Goal: Information Seeking & Learning: Learn about a topic

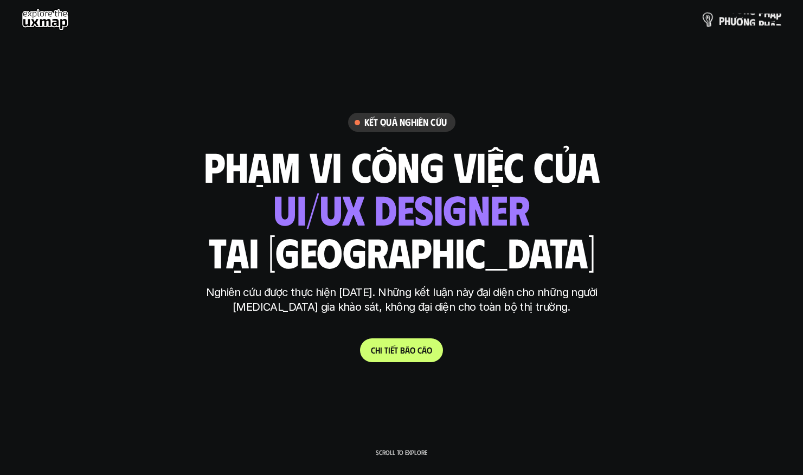
click at [759, 20] on p "p h ư ơ n g p h á p" at bounding box center [750, 20] width 62 height 12
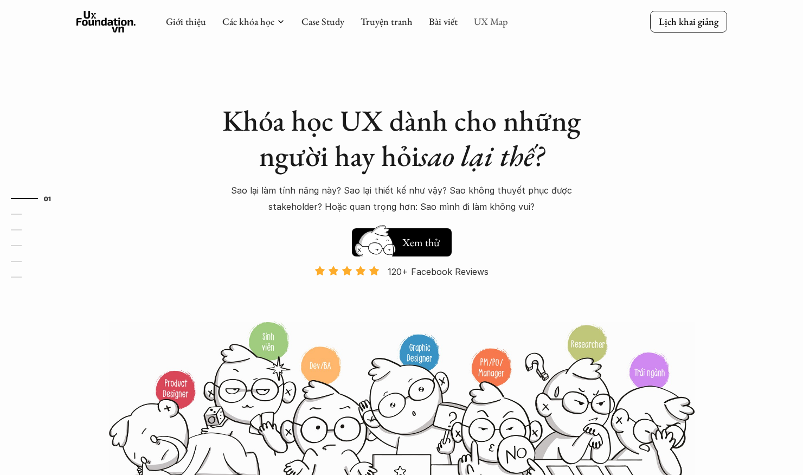
click at [482, 25] on link "UX Map" at bounding box center [491, 21] width 34 height 12
click at [483, 18] on link "UX Map" at bounding box center [491, 21] width 34 height 12
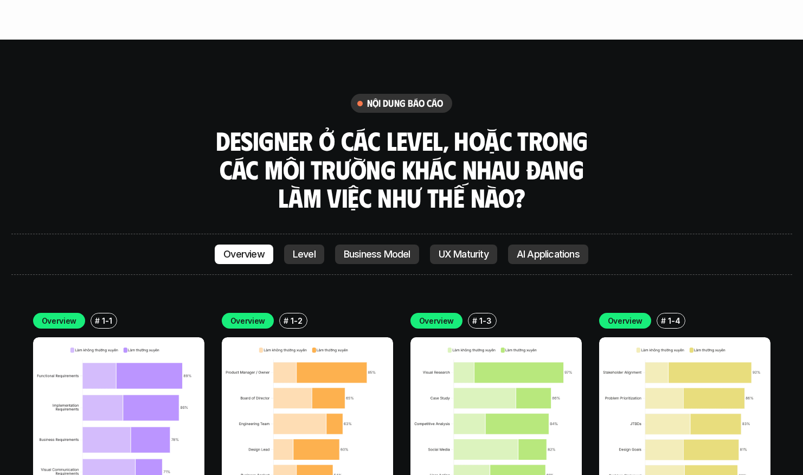
scroll to position [2956, 0]
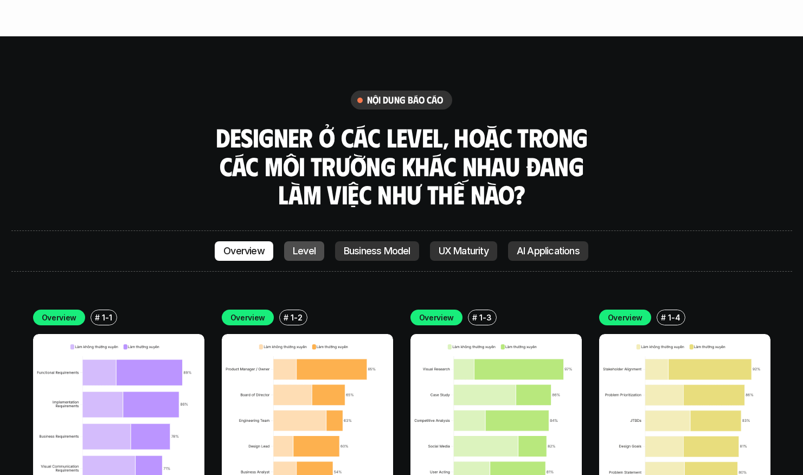
click at [299, 246] on p "Level" at bounding box center [304, 251] width 23 height 11
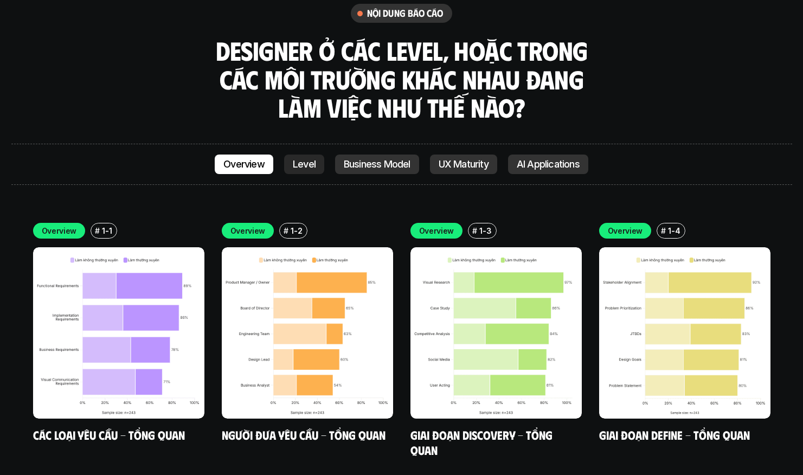
scroll to position [2950, 0]
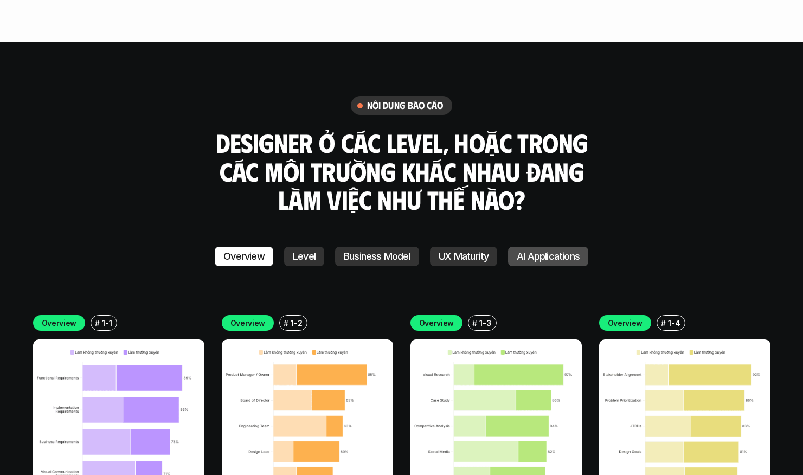
click at [567, 251] on p "AI Applications" at bounding box center [548, 256] width 63 height 11
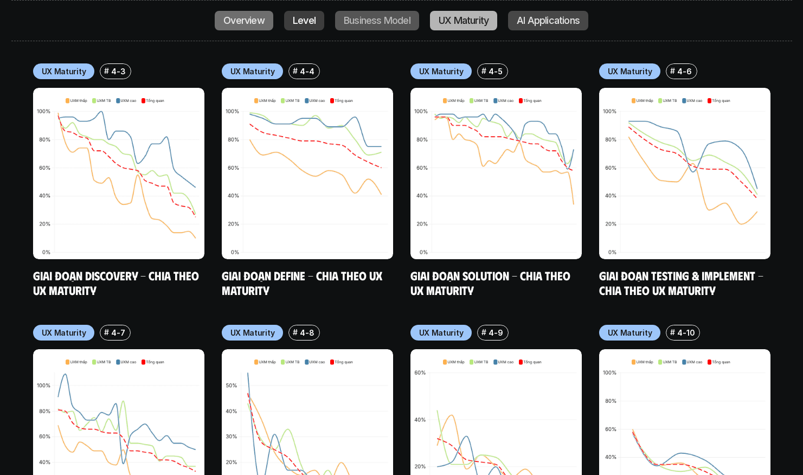
scroll to position [5799, 0]
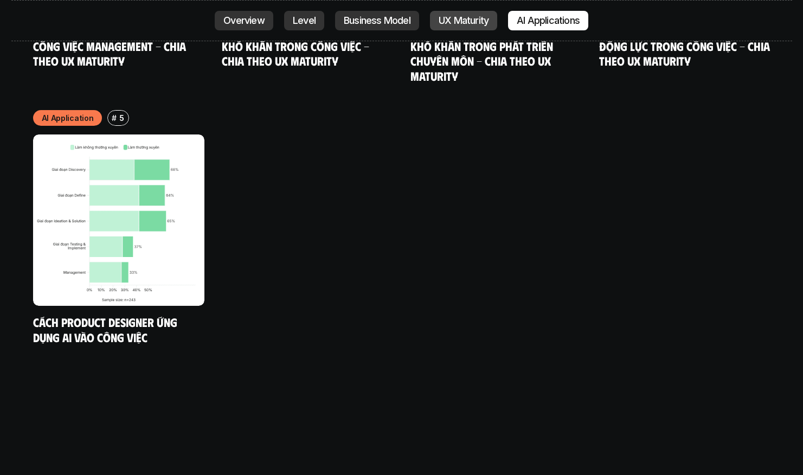
click at [467, 20] on p "UX Maturity" at bounding box center [464, 20] width 50 height 11
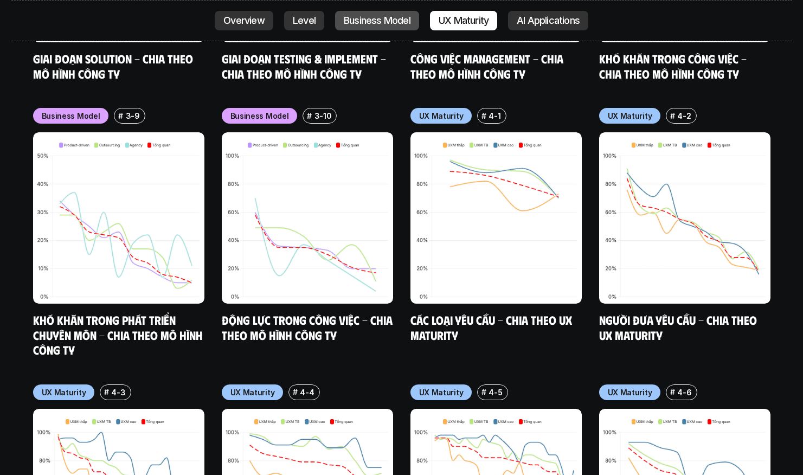
click at [404, 21] on p "Business Model" at bounding box center [377, 20] width 67 height 11
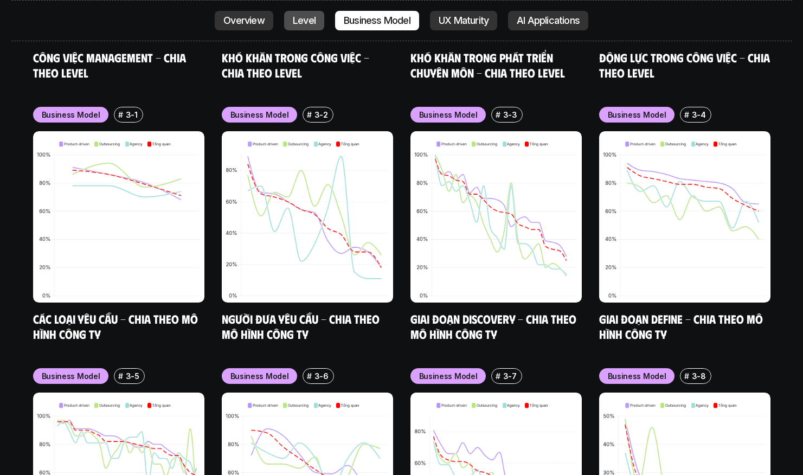
click at [316, 22] on link "Level" at bounding box center [304, 21] width 40 height 20
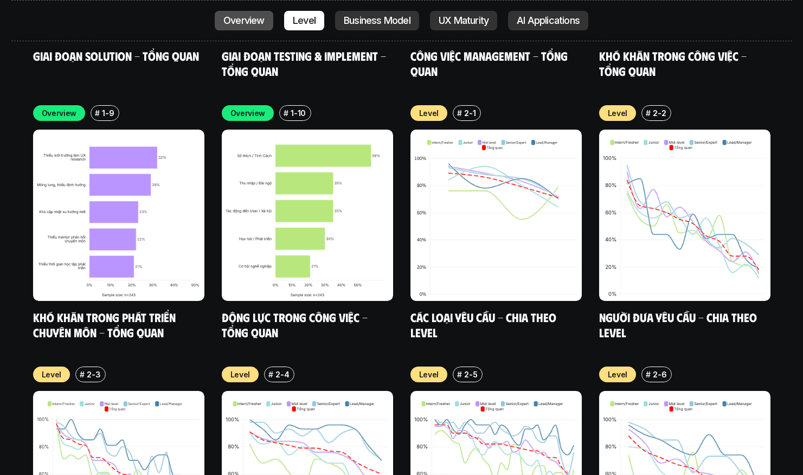
click at [257, 24] on p "Overview" at bounding box center [243, 20] width 41 height 11
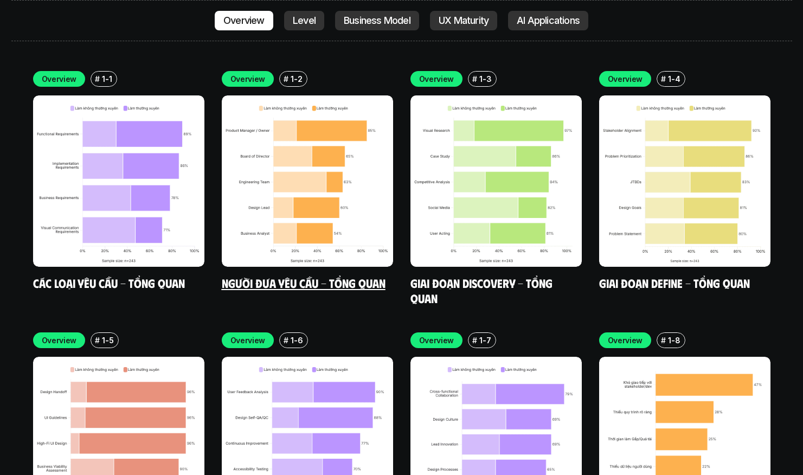
scroll to position [3250, 1]
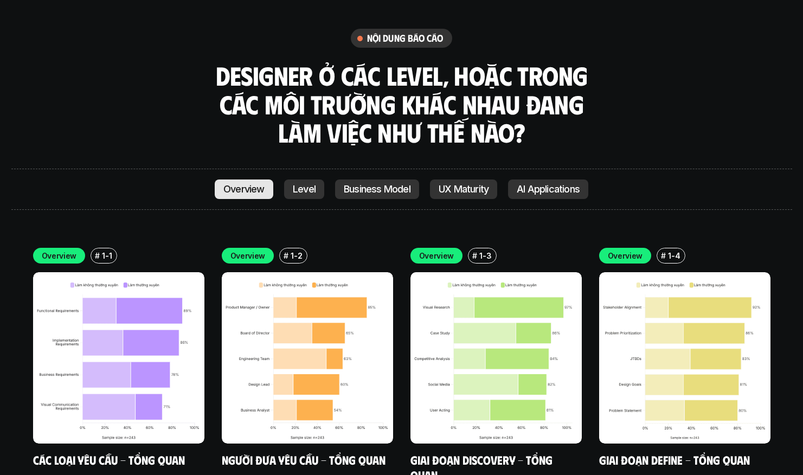
click at [263, 184] on p "Overview" at bounding box center [243, 189] width 41 height 11
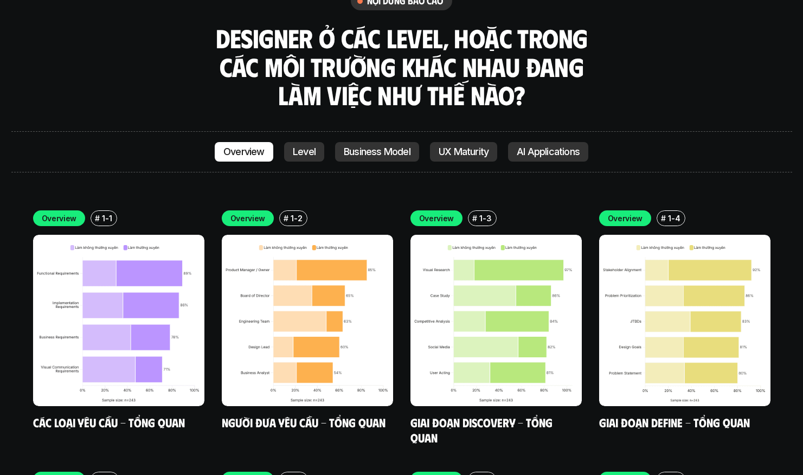
scroll to position [3058, 0]
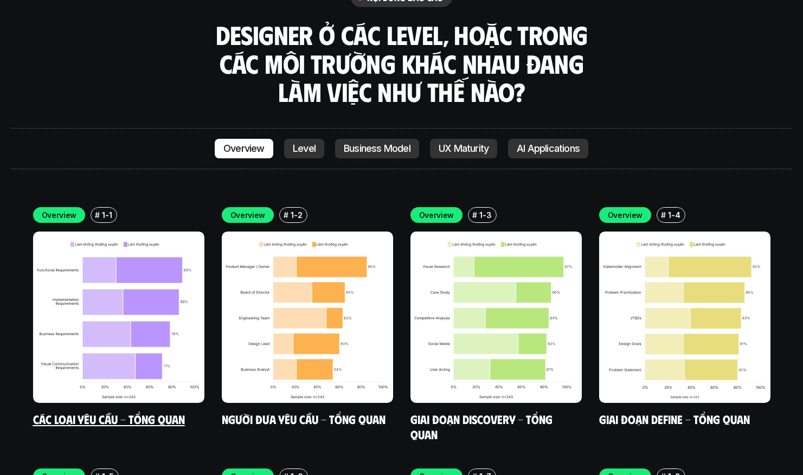
click at [144, 242] on img at bounding box center [118, 317] width 171 height 171
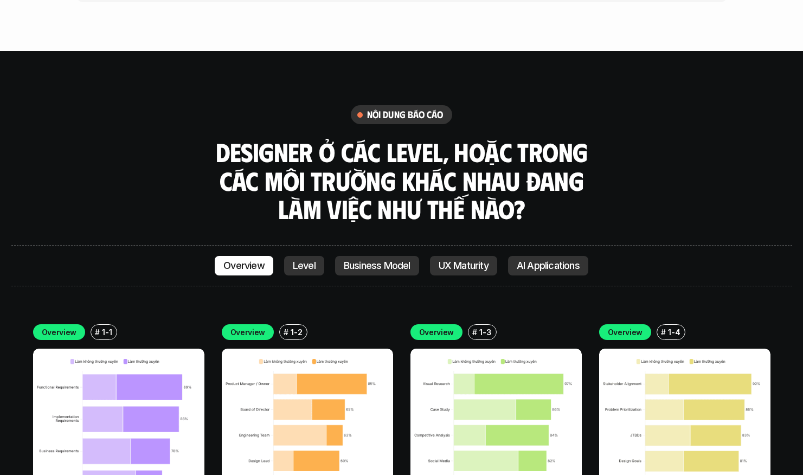
scroll to position [2940, 0]
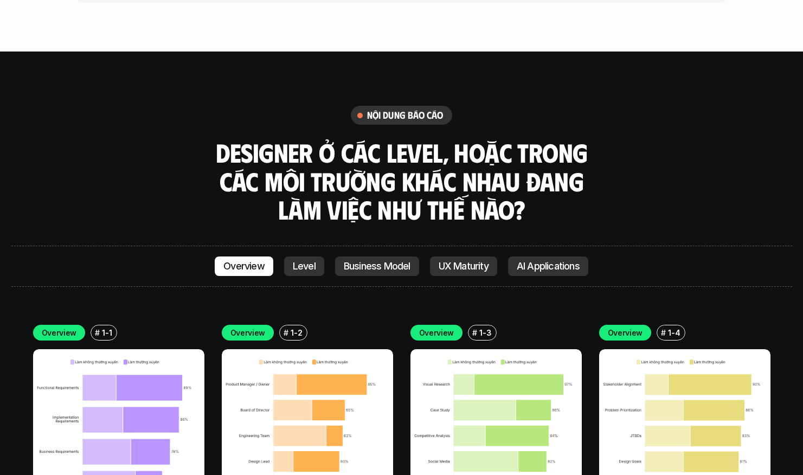
click at [52, 388] on img at bounding box center [118, 434] width 171 height 171
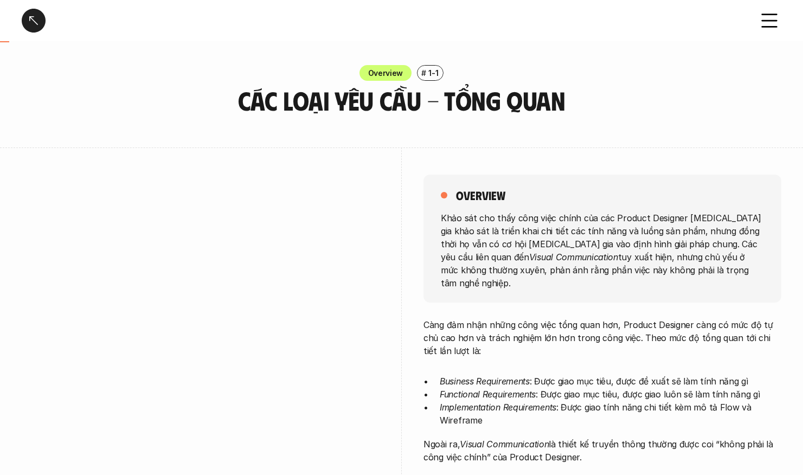
click at [35, 19] on div at bounding box center [34, 21] width 24 height 24
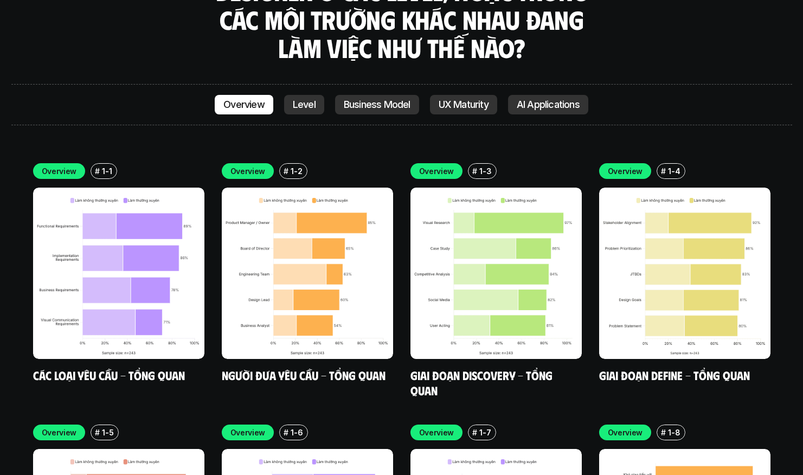
scroll to position [3108, 0]
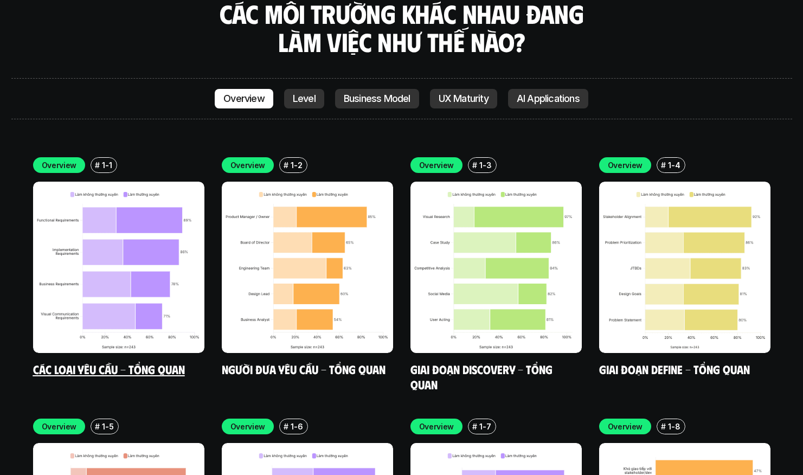
click at [169, 182] on img at bounding box center [118, 267] width 171 height 171
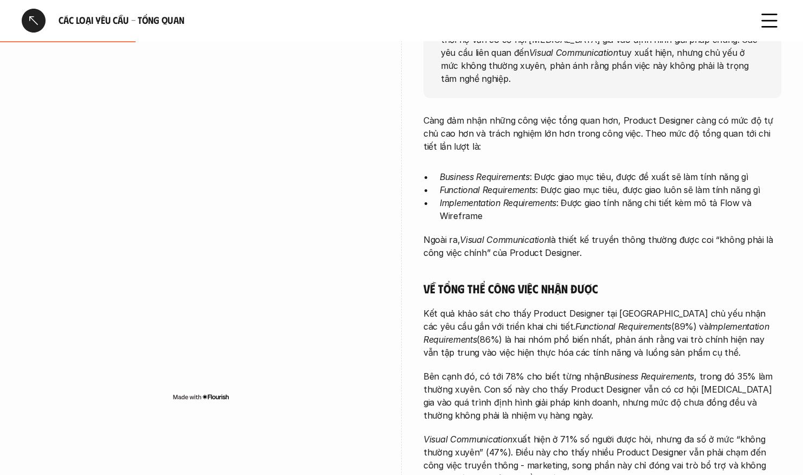
scroll to position [165, 0]
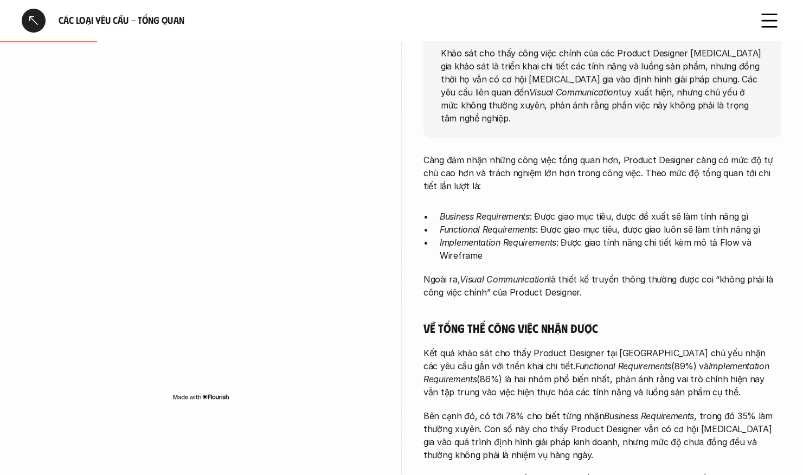
click at [34, 21] on div at bounding box center [34, 21] width 24 height 24
